Goal: Transaction & Acquisition: Purchase product/service

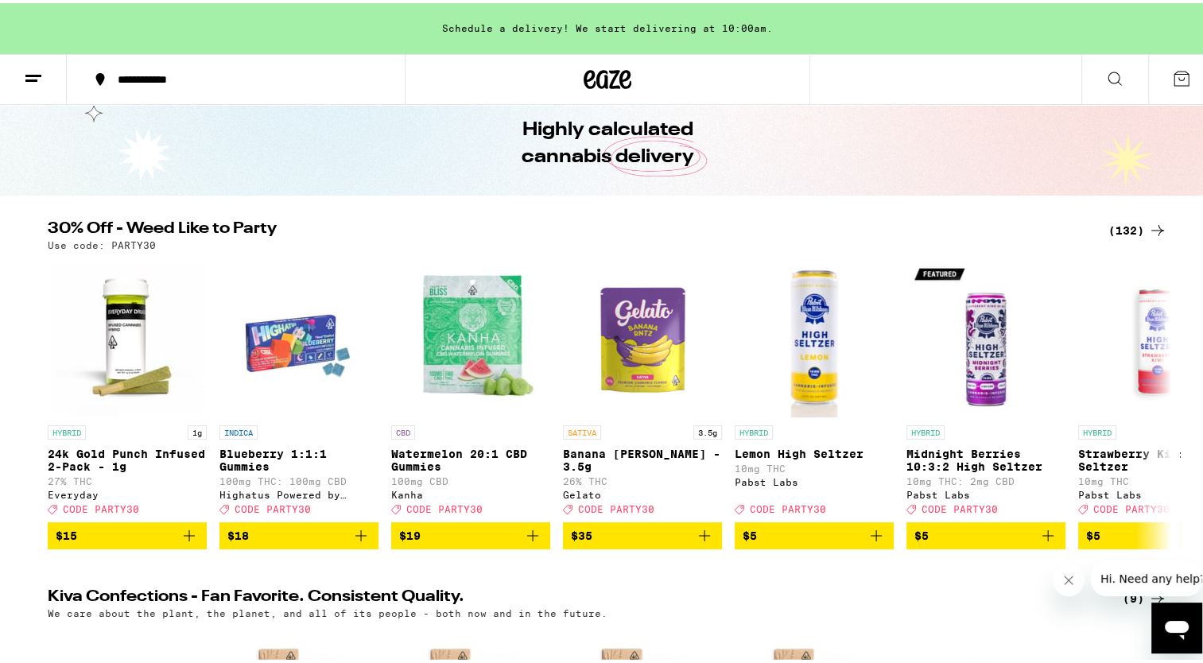
scroll to position [95, 0]
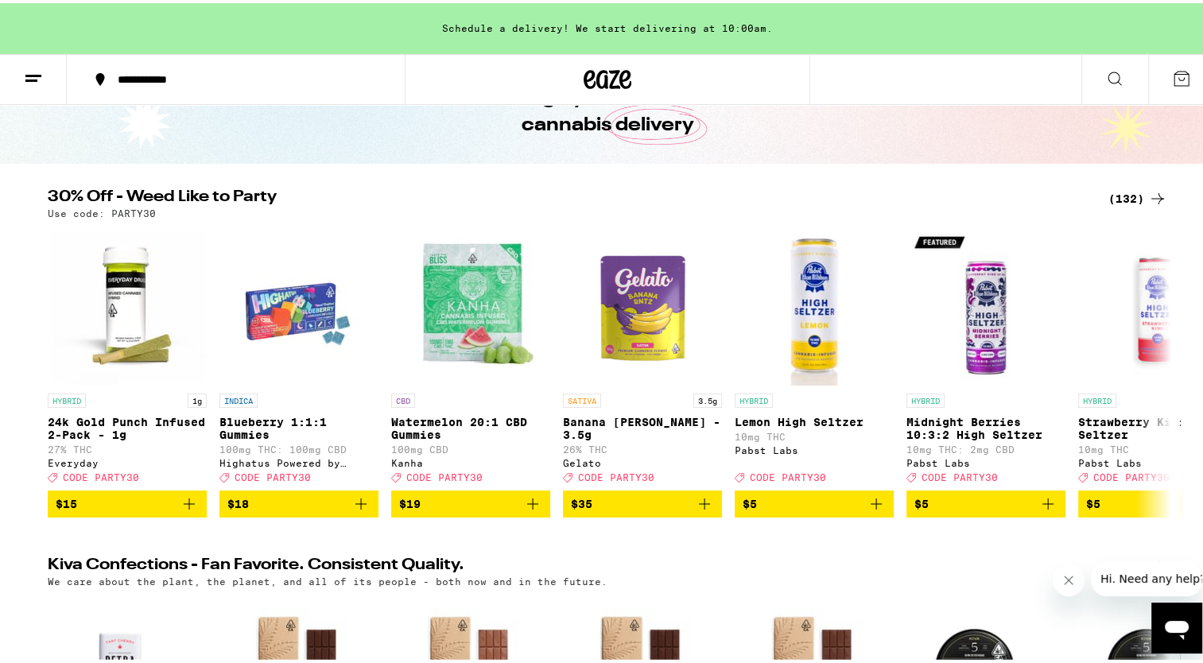
click at [1126, 199] on div "(132)" at bounding box center [1137, 195] width 59 height 19
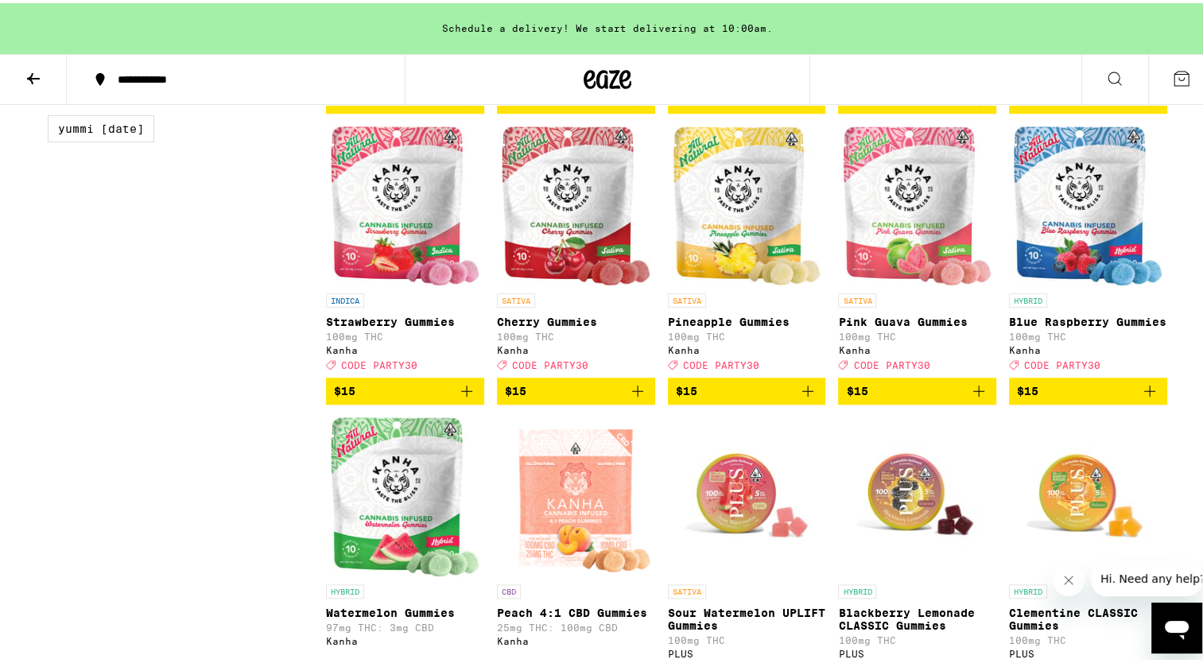
scroll to position [1378, 0]
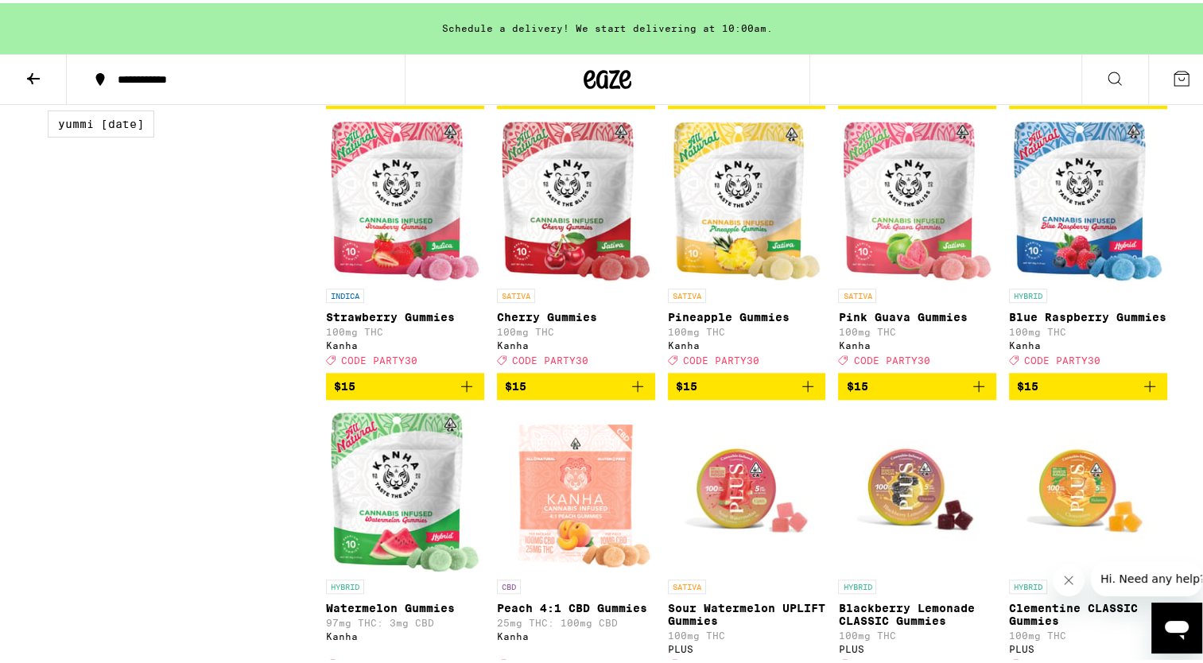
click at [633, 393] on icon "Add to bag" at bounding box center [637, 383] width 19 height 19
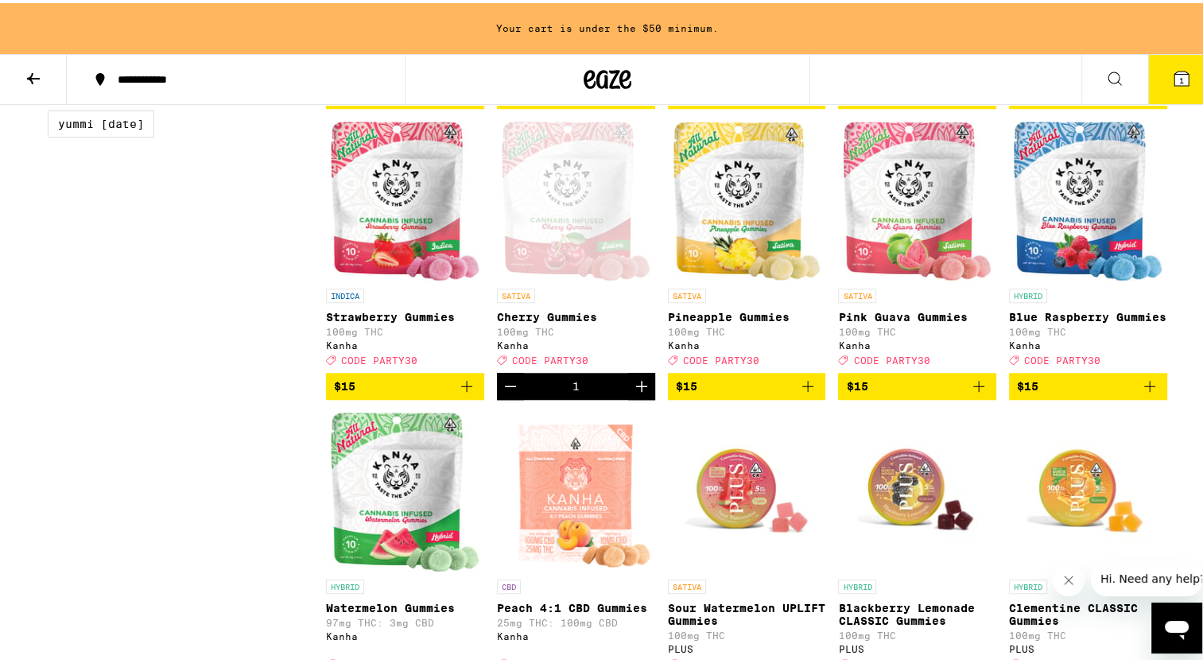
click at [505, 393] on icon "Decrement" at bounding box center [510, 383] width 19 height 19
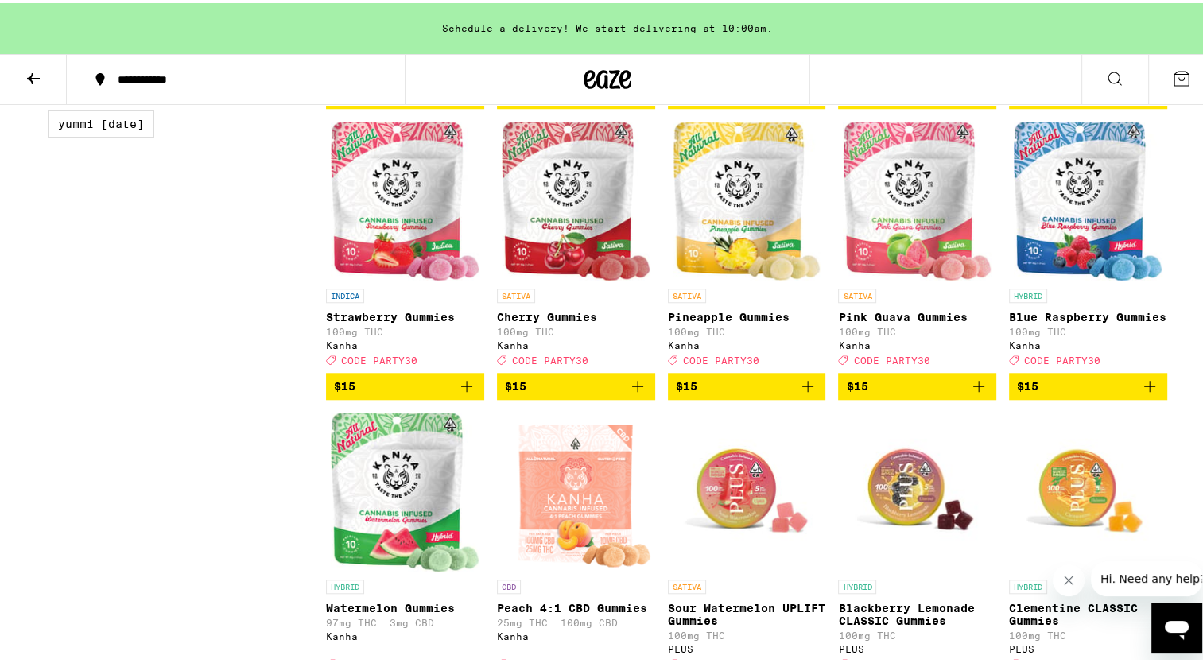
click at [1144, 393] on icon "Add to bag" at bounding box center [1149, 383] width 19 height 19
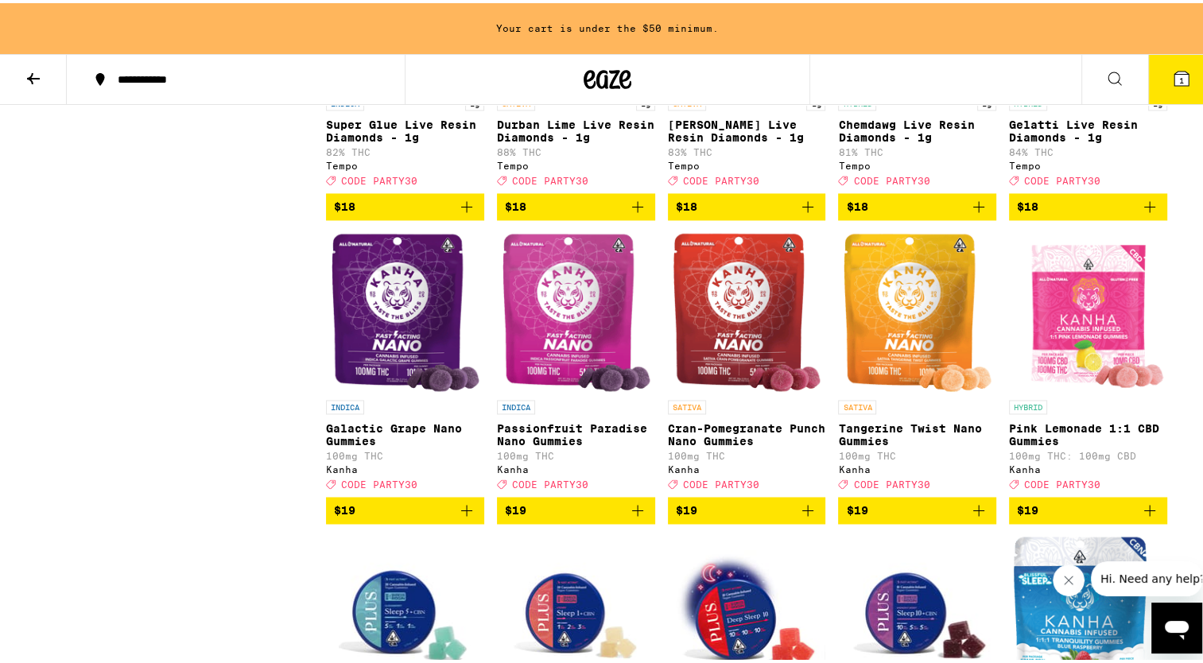
scroll to position [2544, 0]
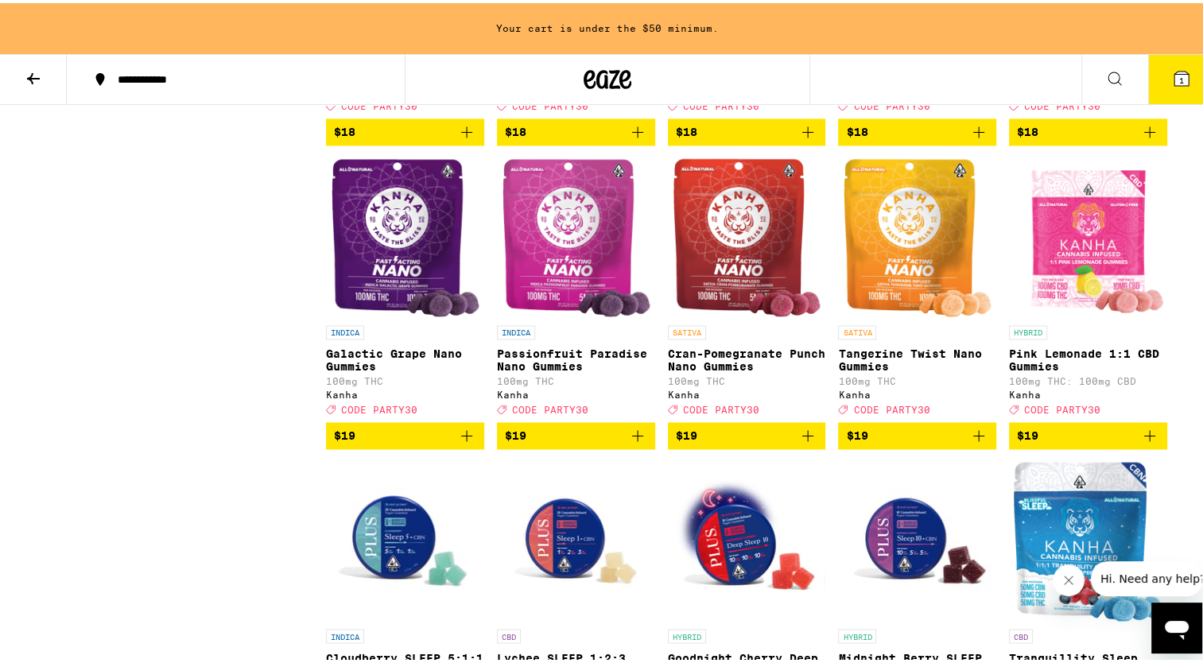
click at [970, 442] on icon "Add to bag" at bounding box center [978, 432] width 19 height 19
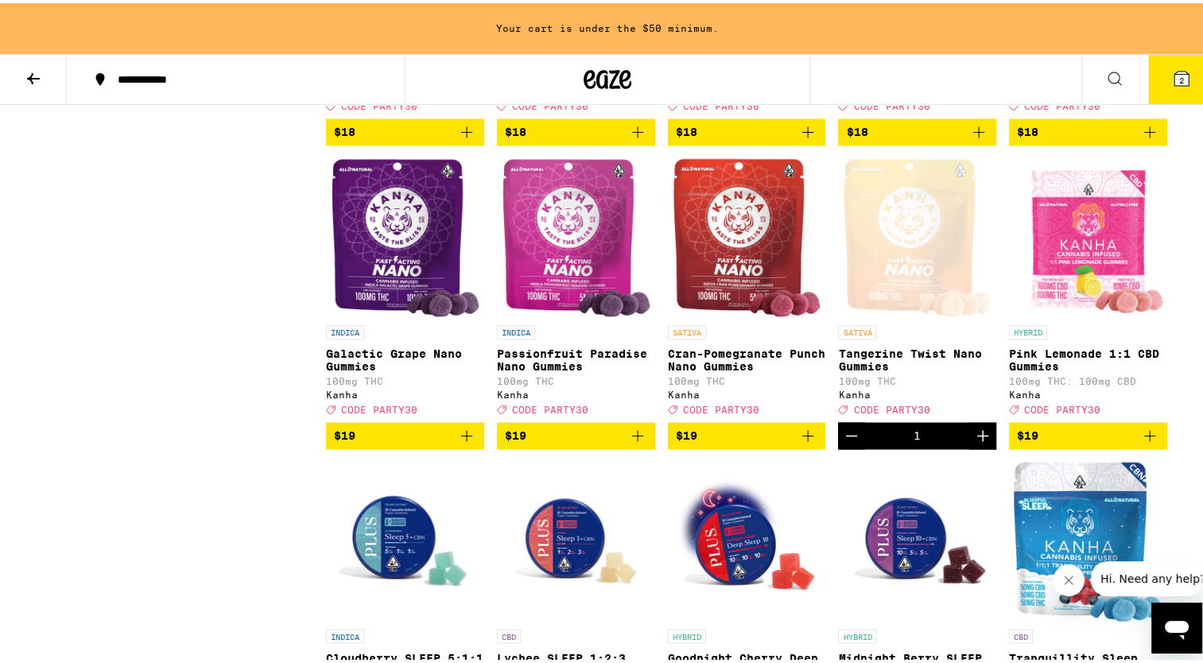
click at [633, 442] on icon "Add to bag" at bounding box center [637, 432] width 19 height 19
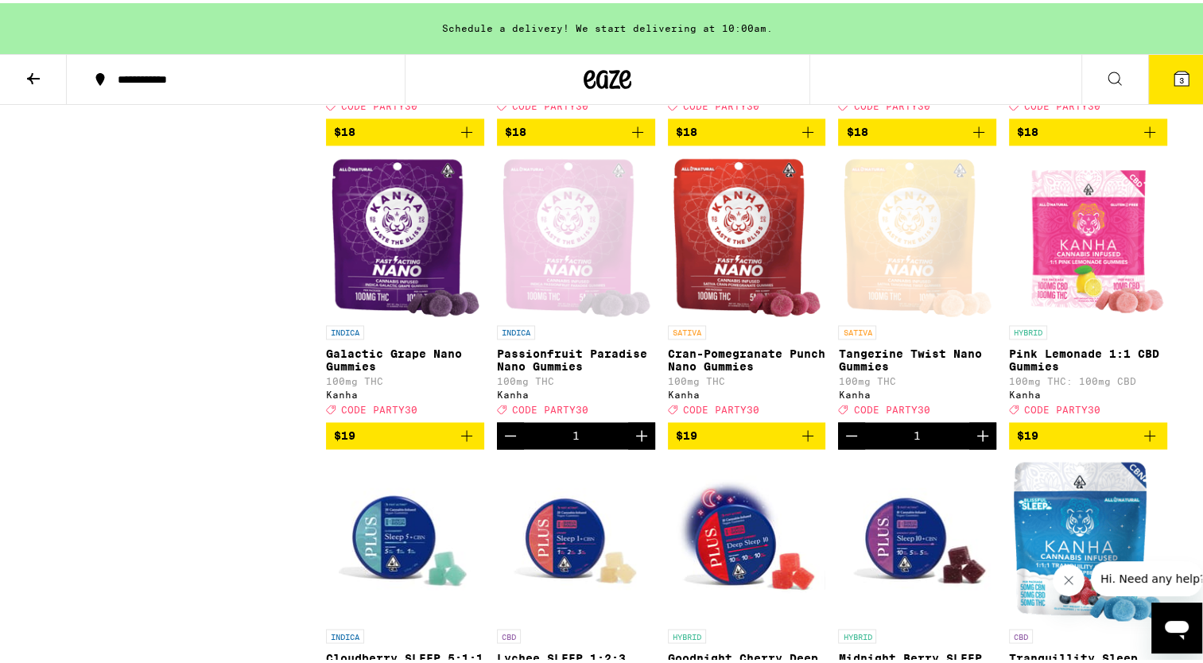
click at [801, 442] on icon "Add to bag" at bounding box center [807, 432] width 19 height 19
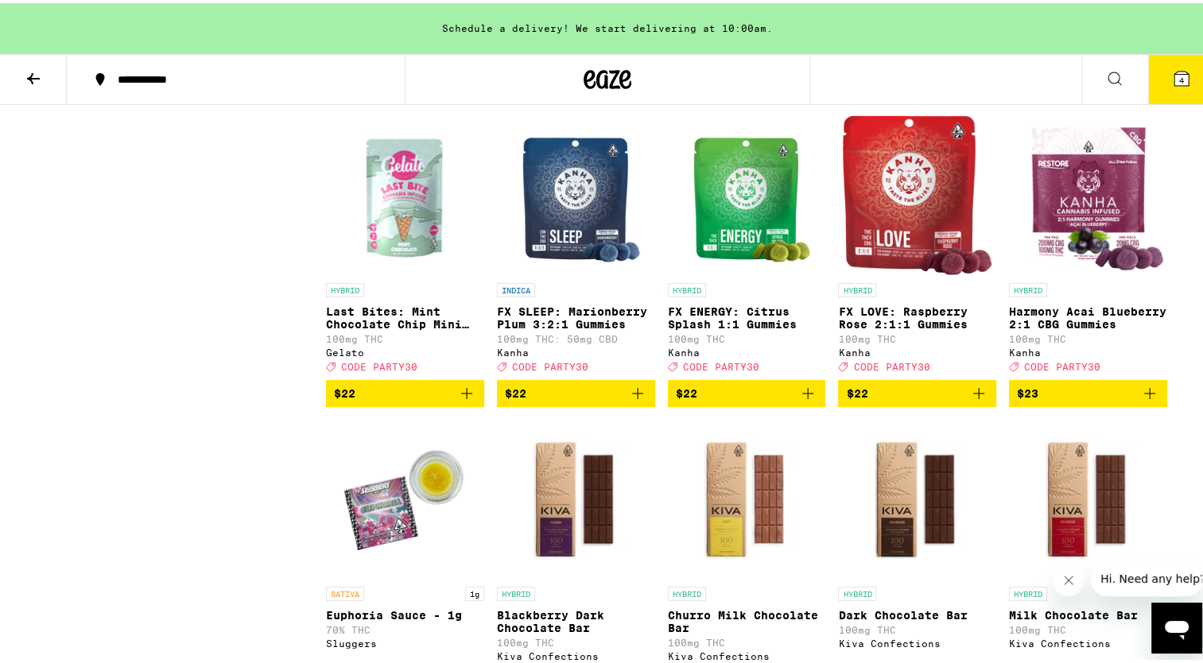
scroll to position [3825, 0]
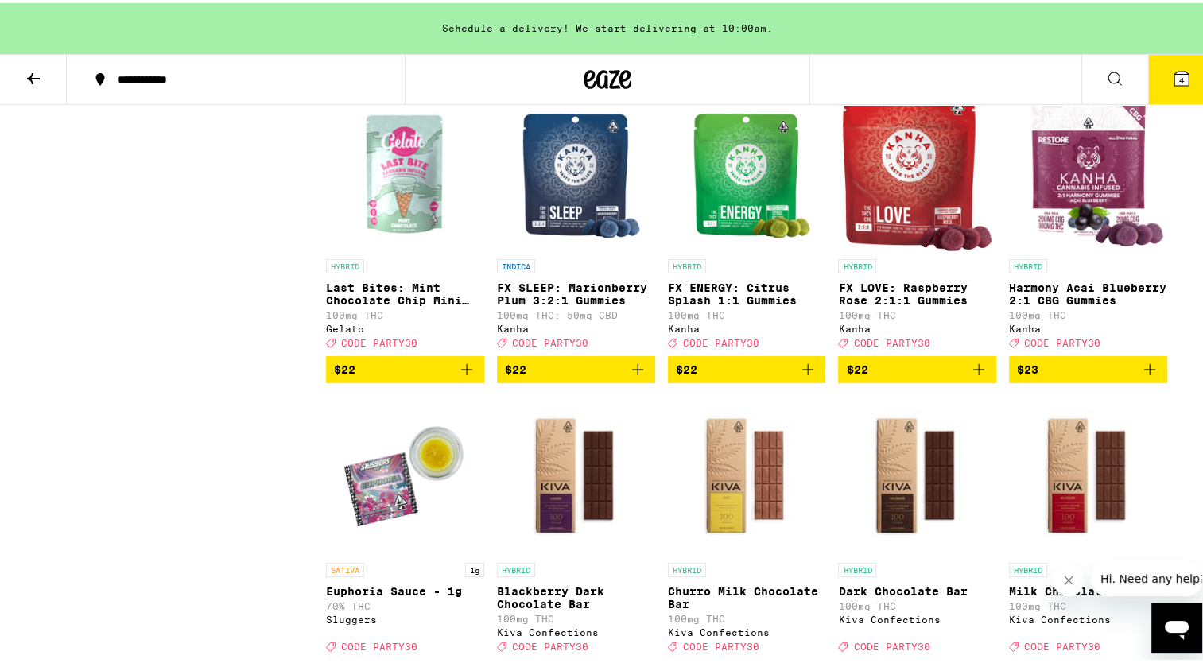
click at [970, 376] on icon "Add to bag" at bounding box center [978, 366] width 19 height 19
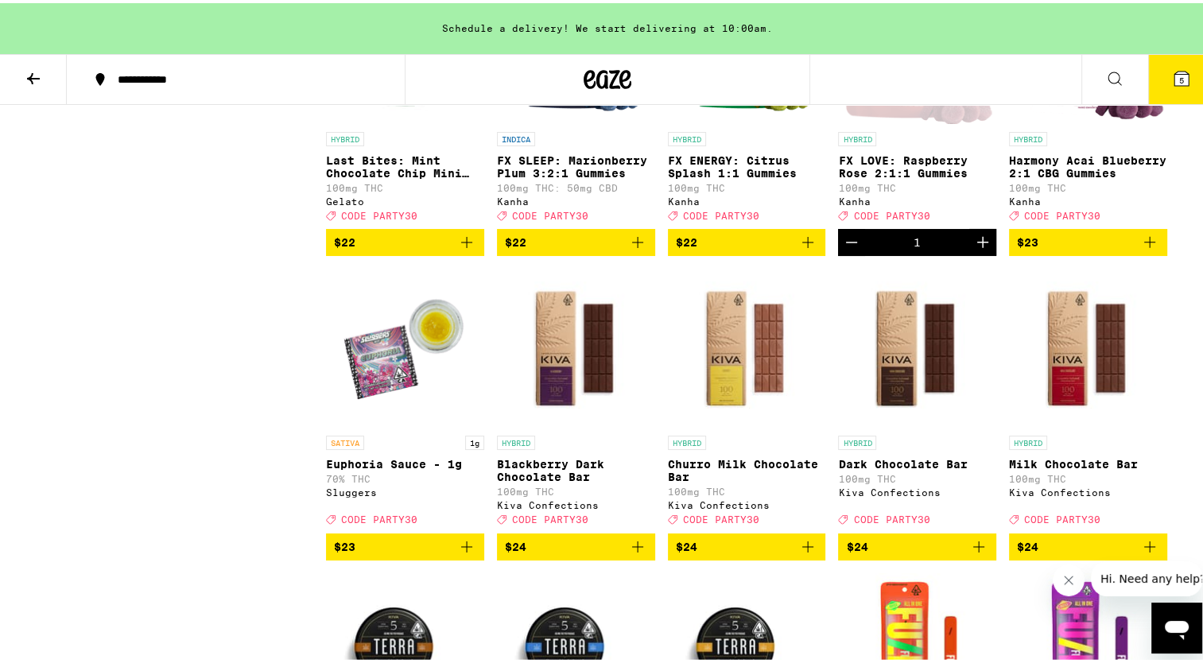
scroll to position [3974, 0]
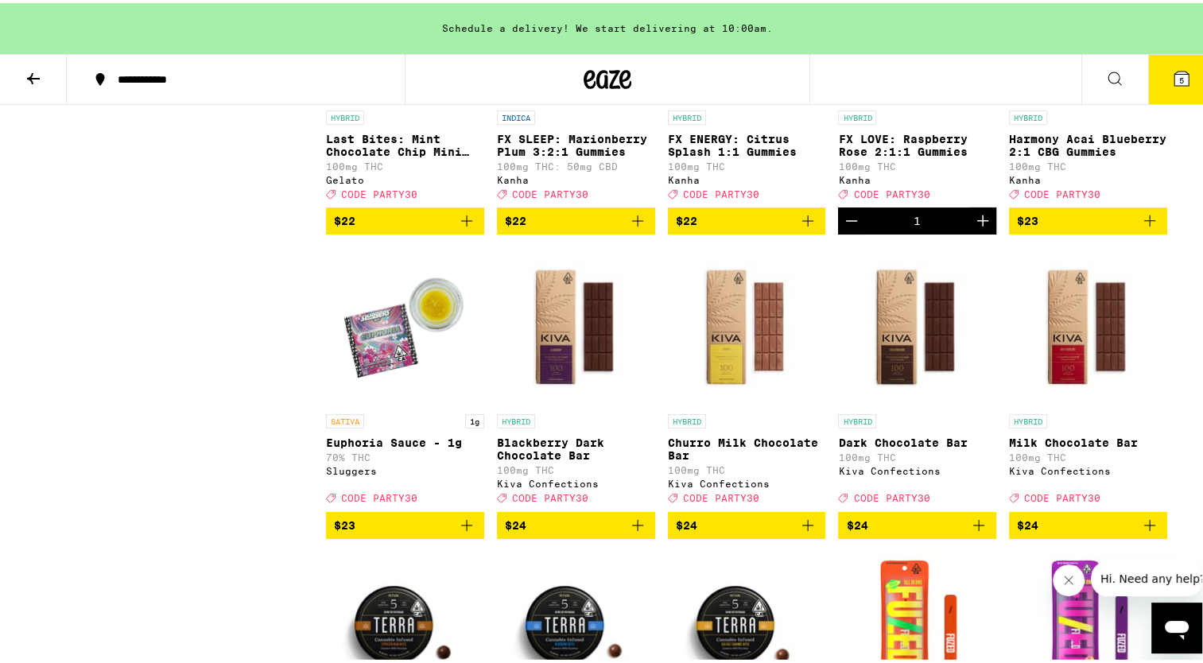
click at [981, 227] on icon "Increment" at bounding box center [982, 217] width 19 height 19
click at [1148, 227] on icon "Add to bag" at bounding box center [1149, 217] width 19 height 19
click at [1148, 223] on icon "Increment" at bounding box center [1153, 217] width 11 height 11
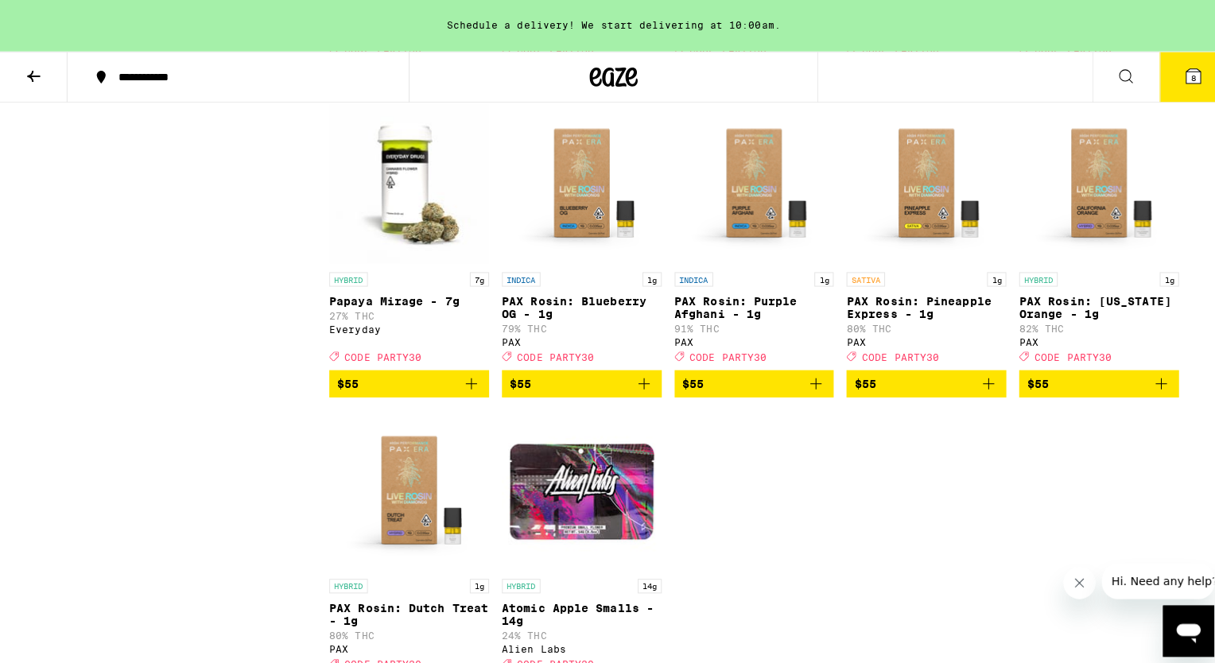
scroll to position [7736, 0]
